Goal: Find specific page/section: Find specific page/section

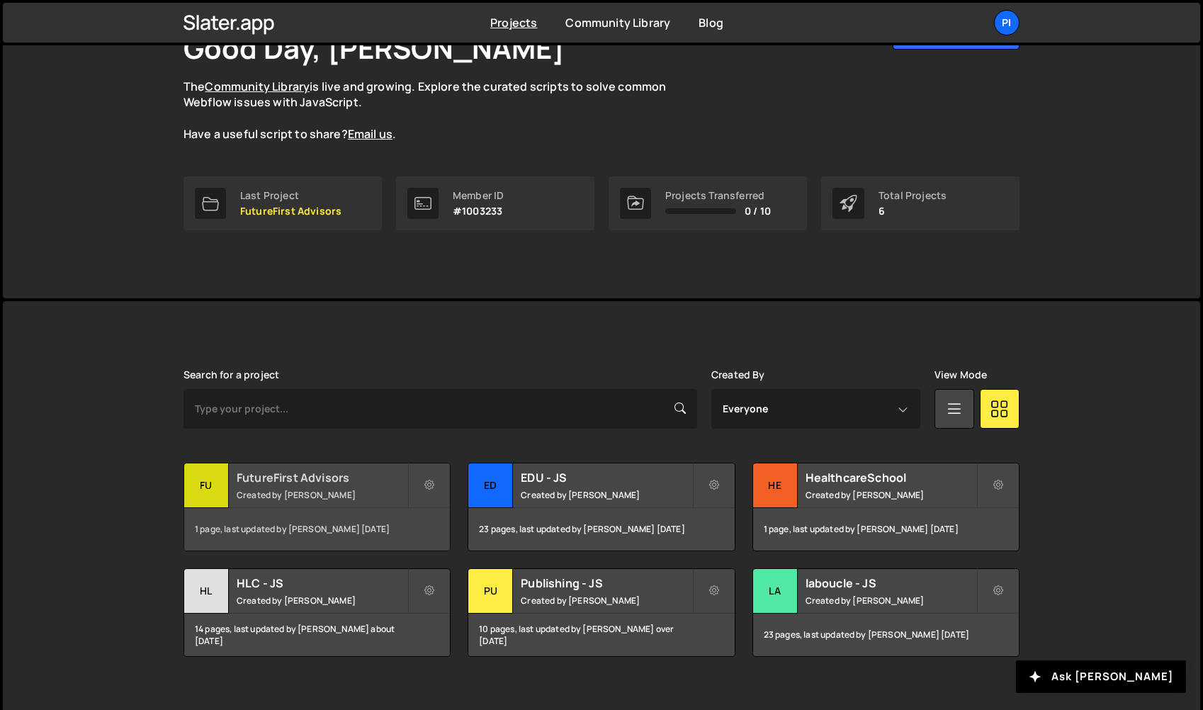
scroll to position [125, 0]
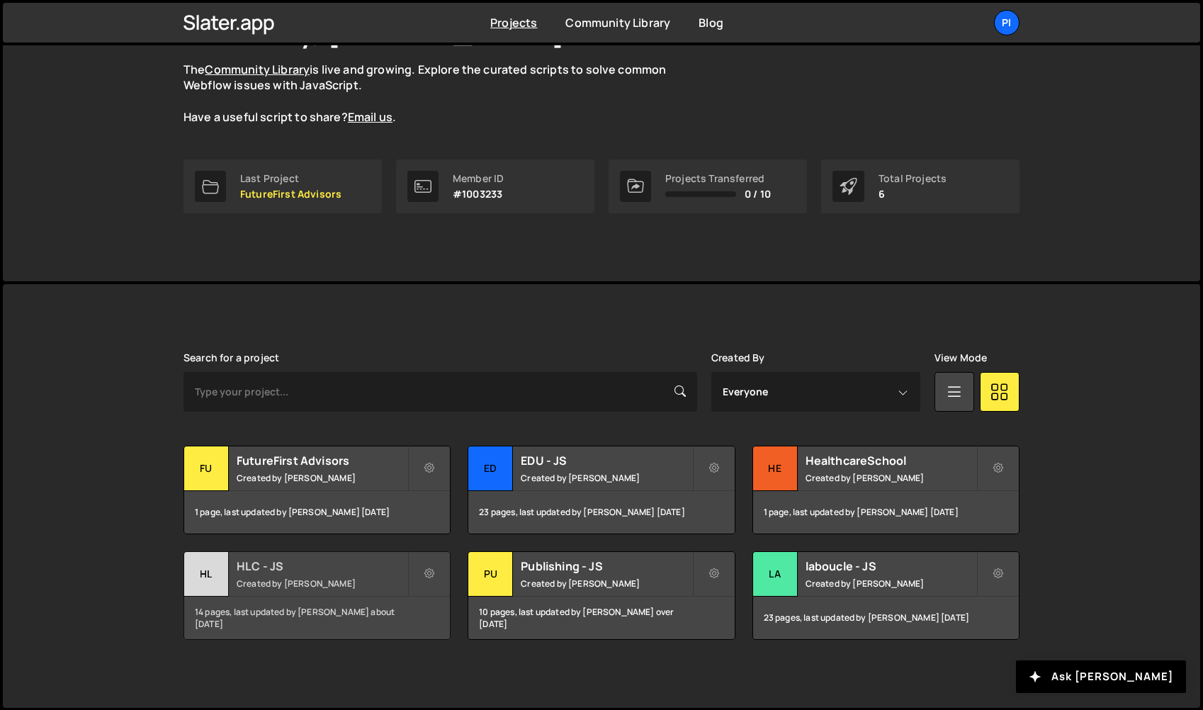
click at [205, 571] on div "HL" at bounding box center [206, 574] width 45 height 45
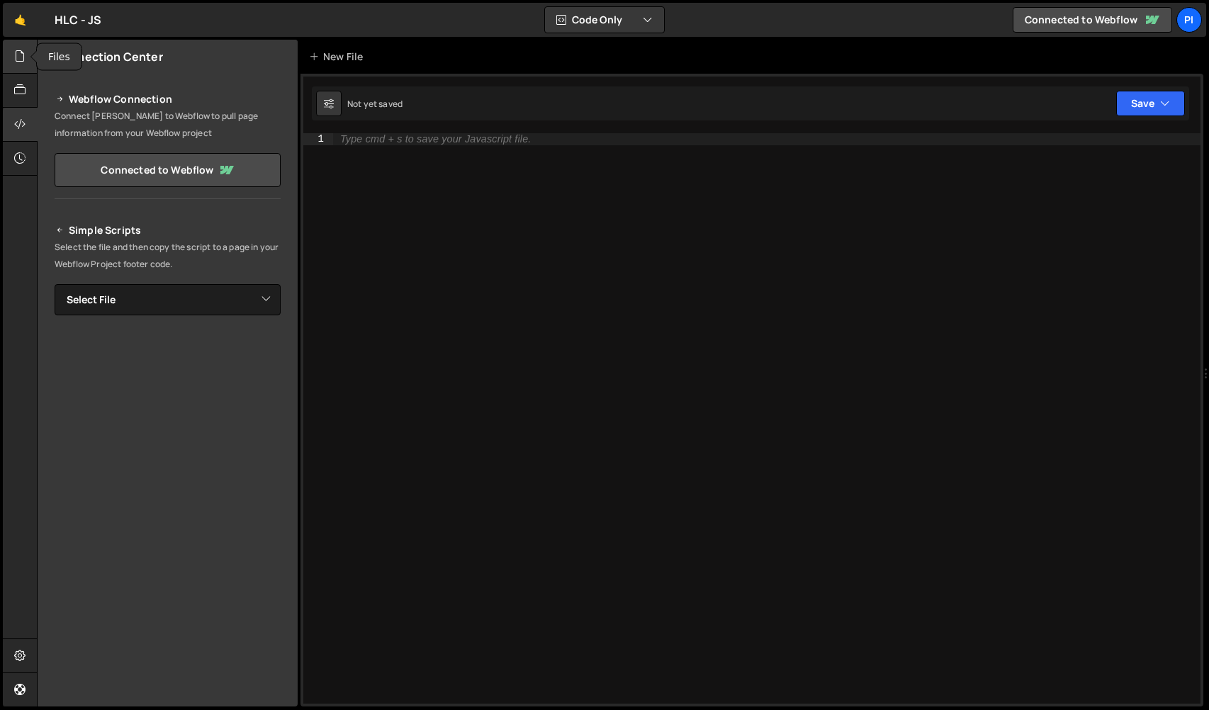
click at [32, 67] on div at bounding box center [20, 57] width 35 height 34
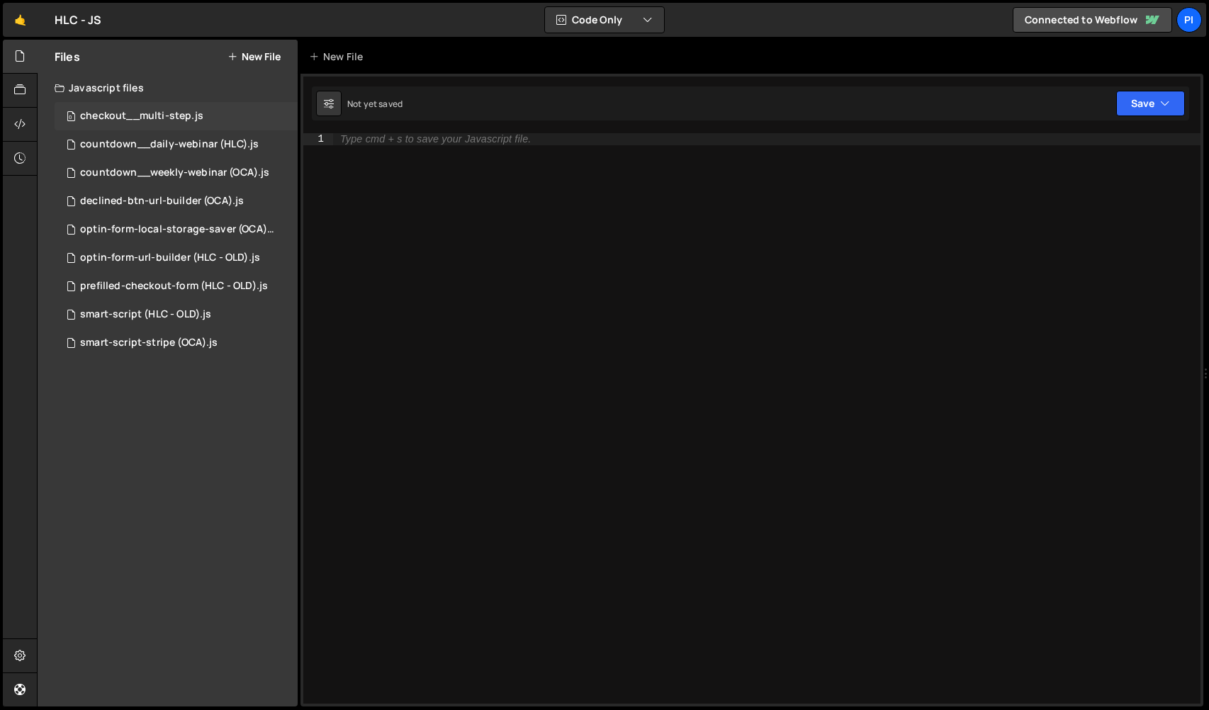
click at [176, 122] on div "checkout__multi-step.js" at bounding box center [141, 116] width 123 height 13
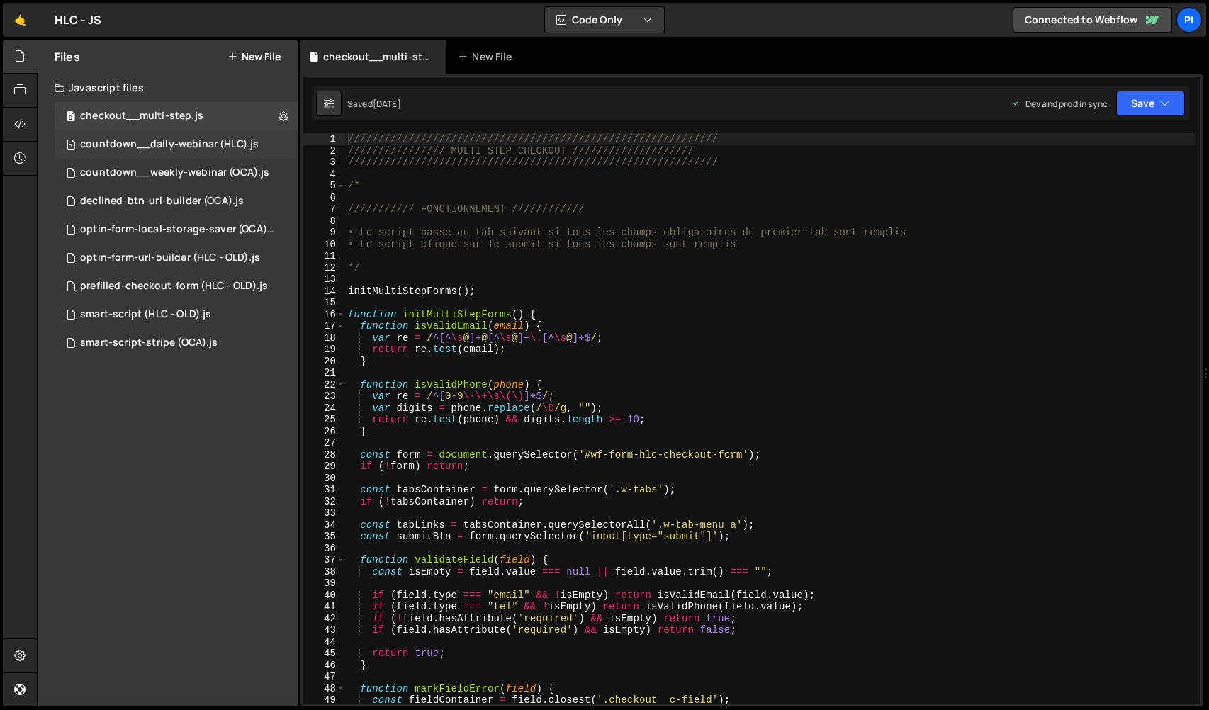
click at [181, 150] on div "countdown__daily-webinar (HLC).js" at bounding box center [169, 144] width 179 height 13
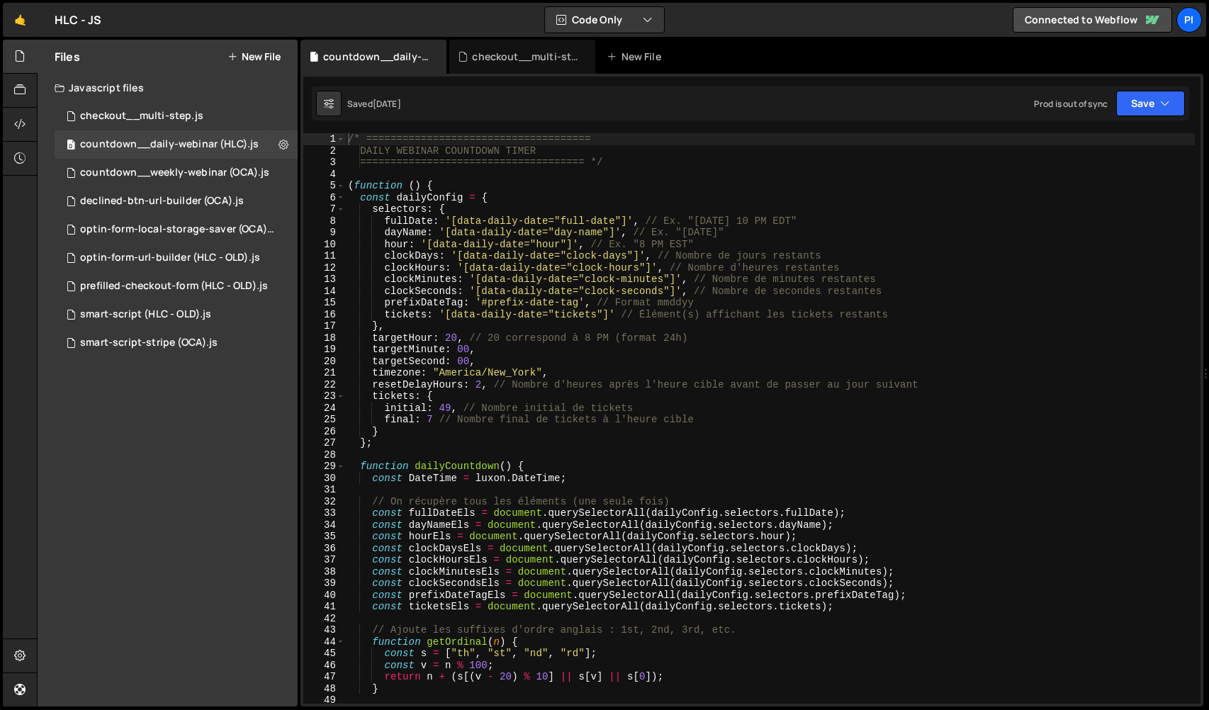
click at [72, 24] on div "HLC - JS ⚠️ Code is being edited in another browser" at bounding box center [78, 19] width 47 height 17
click at [21, 25] on link "🤙" at bounding box center [20, 20] width 35 height 34
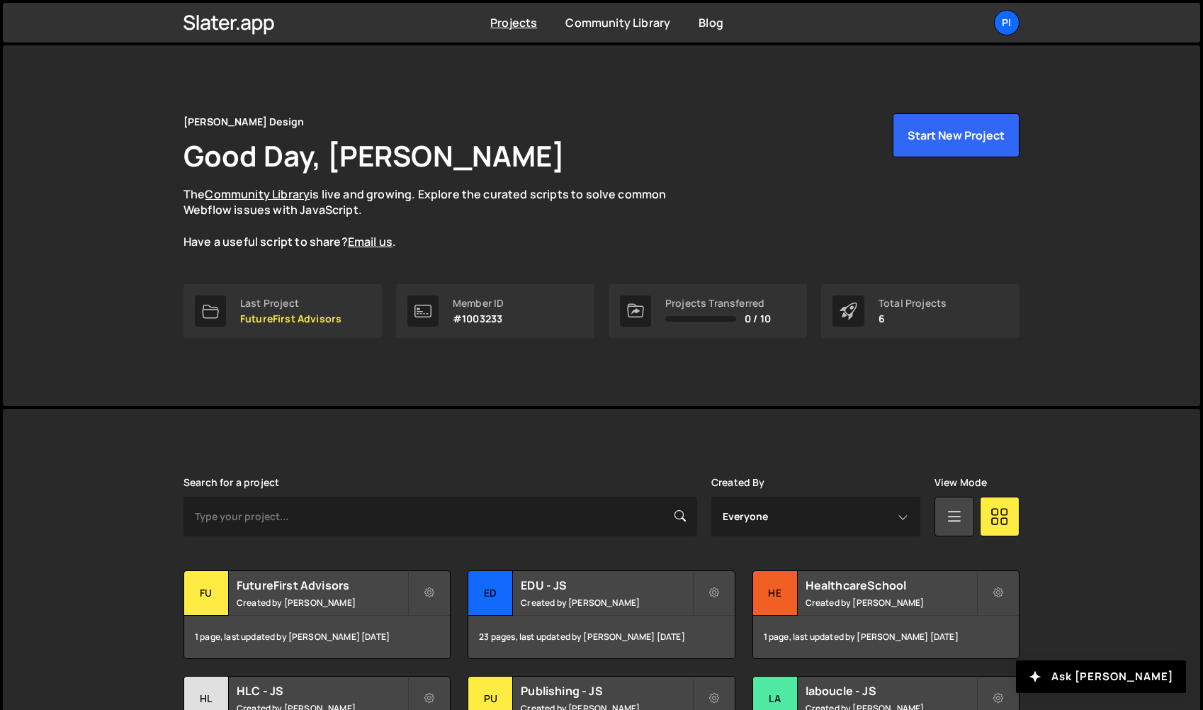
scroll to position [125, 0]
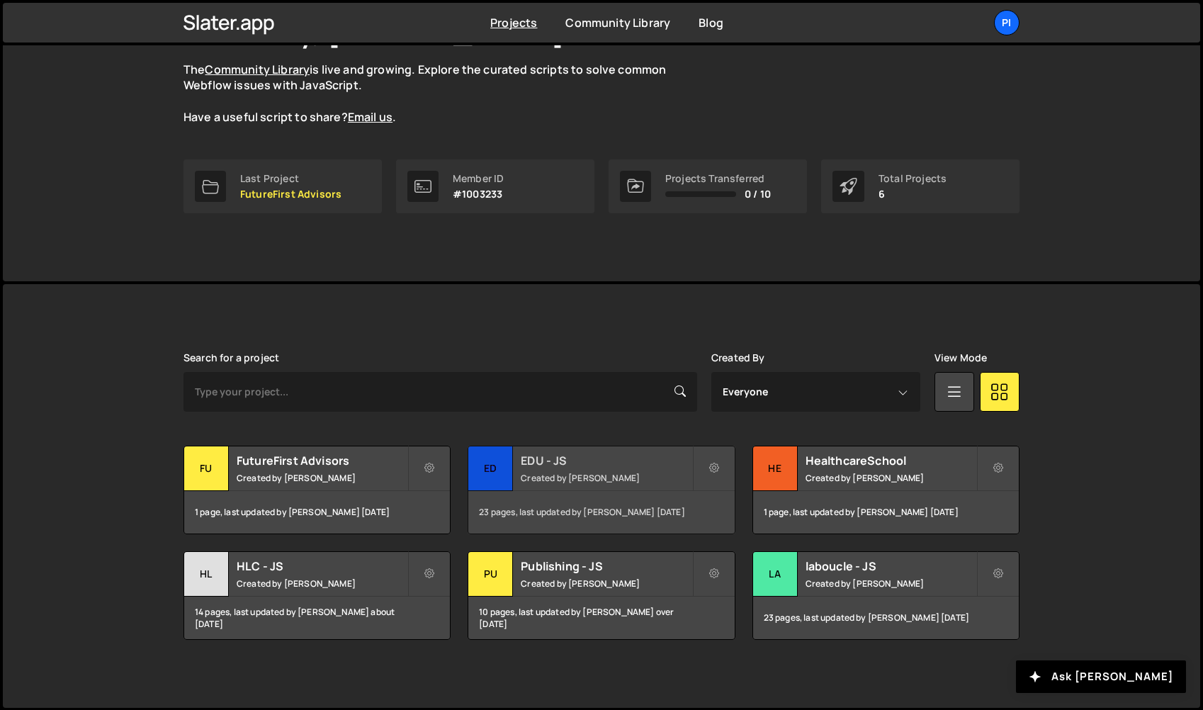
click at [512, 468] on div "ED" at bounding box center [490, 468] width 45 height 45
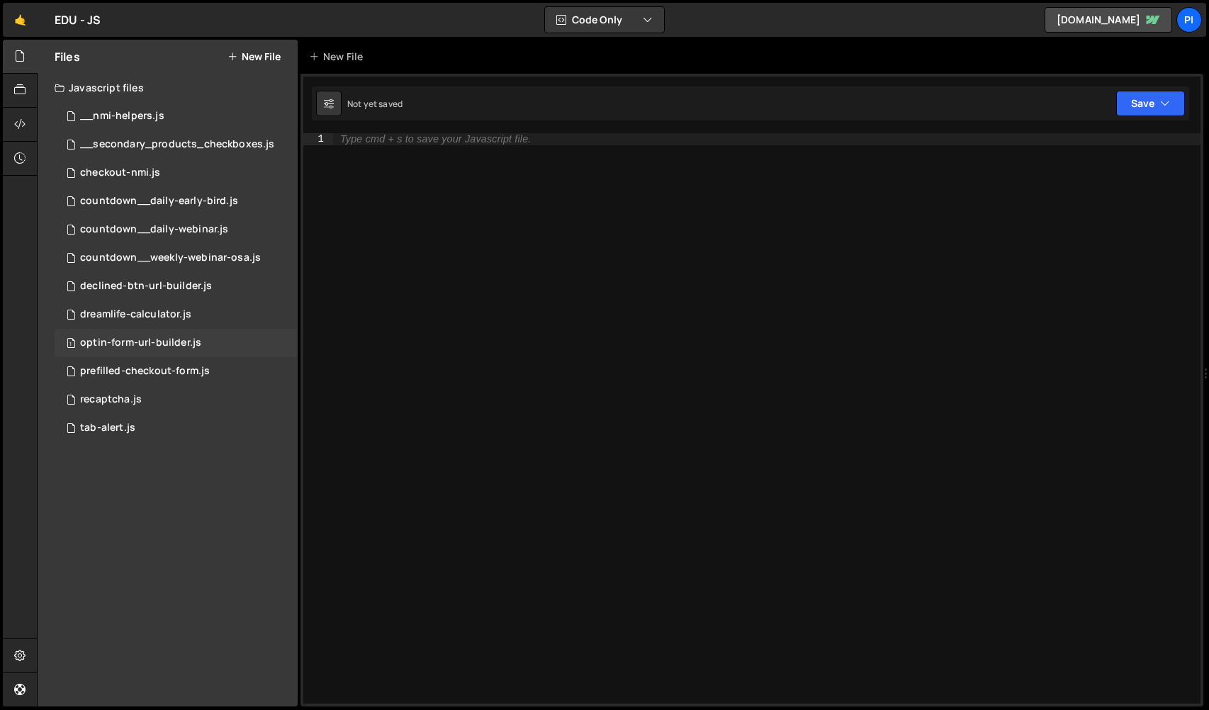
click at [198, 349] on div "optin-form-url-builder.js" at bounding box center [140, 343] width 121 height 13
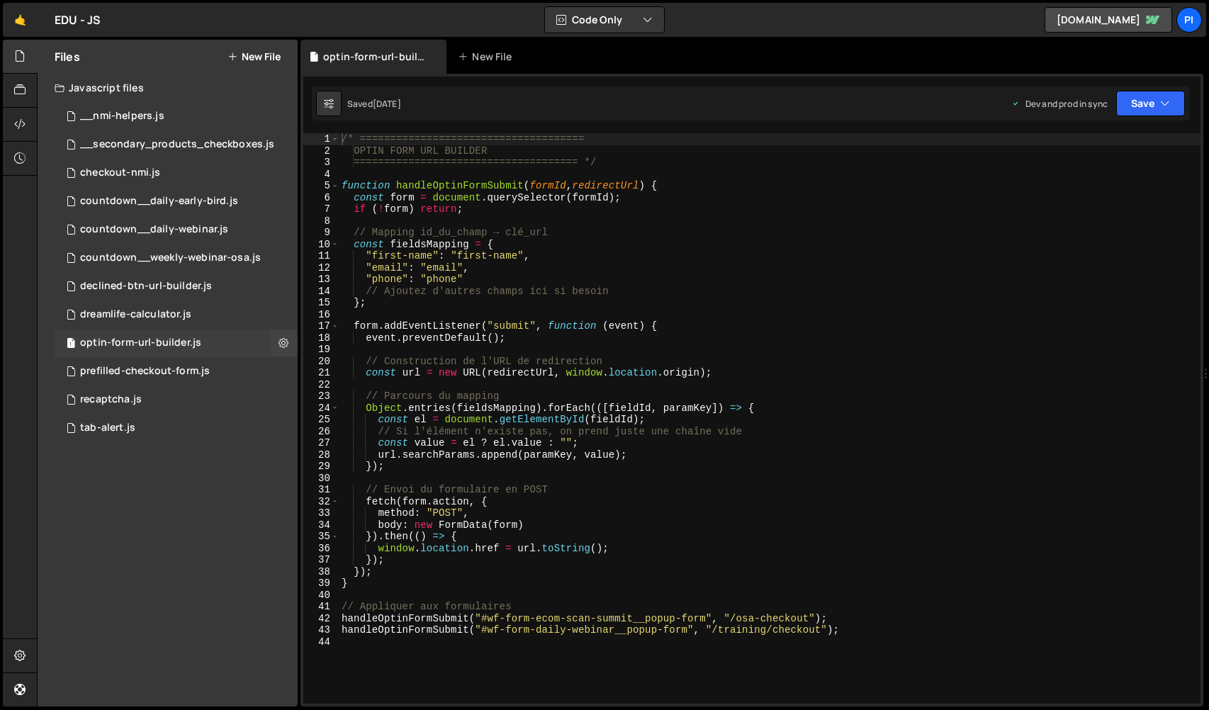
scroll to position [606, 0]
click at [28, 17] on link "🤙" at bounding box center [20, 20] width 35 height 34
